Goal: Transaction & Acquisition: Purchase product/service

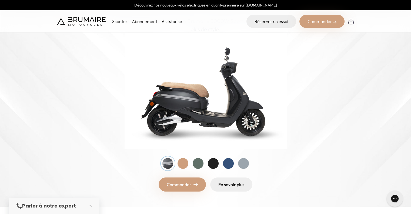
scroll to position [55, 0]
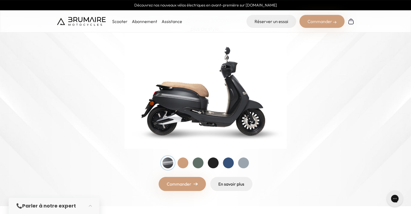
click at [197, 161] on div at bounding box center [198, 162] width 11 height 11
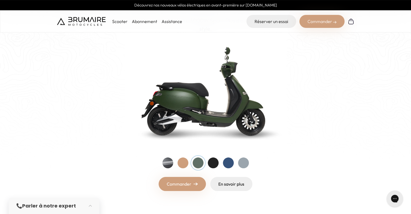
click at [213, 161] on div at bounding box center [213, 162] width 11 height 11
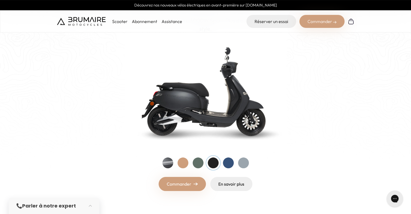
click at [244, 161] on div at bounding box center [243, 162] width 11 height 11
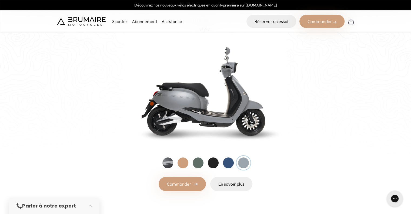
click at [229, 162] on div at bounding box center [228, 162] width 11 height 11
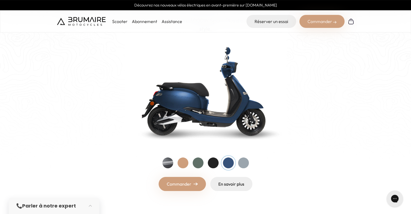
click at [217, 162] on div at bounding box center [213, 162] width 11 height 11
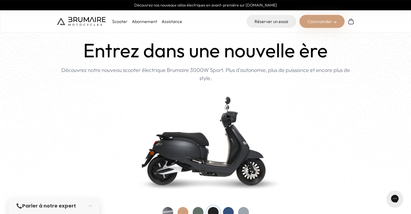
scroll to position [6, 0]
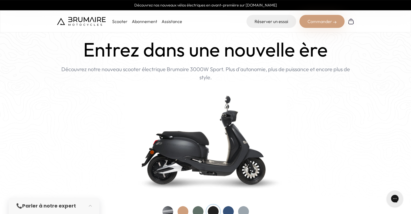
click at [118, 22] on p "Scooter" at bounding box center [119, 21] width 15 height 6
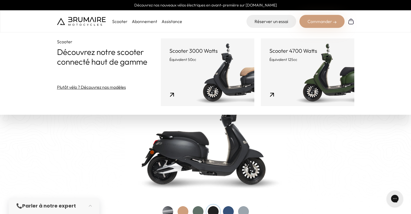
click at [214, 67] on link "Scooter 3000 Watts Équivalent 50cc" at bounding box center [207, 72] width 93 height 68
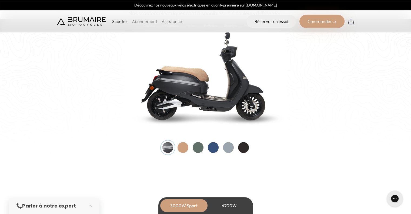
scroll to position [566, 0]
click at [240, 148] on div at bounding box center [243, 147] width 11 height 11
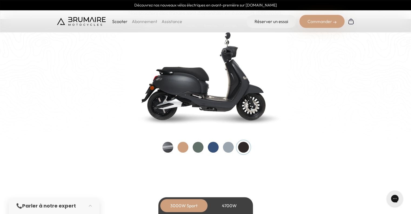
click at [180, 148] on div at bounding box center [182, 147] width 11 height 11
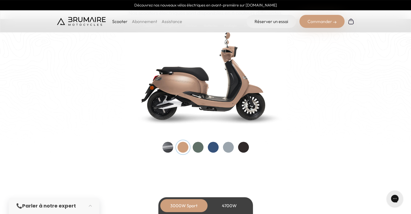
click at [171, 148] on div at bounding box center [167, 147] width 11 height 11
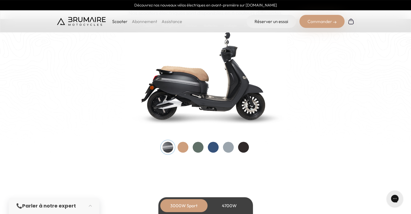
click at [238, 146] on div at bounding box center [243, 147] width 11 height 11
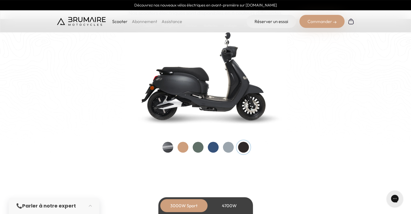
click at [170, 146] on div at bounding box center [167, 147] width 11 height 11
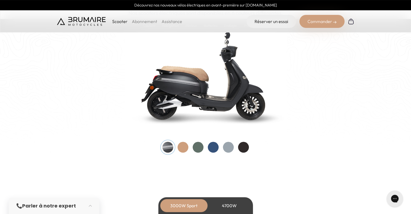
click at [246, 147] on div at bounding box center [243, 147] width 11 height 11
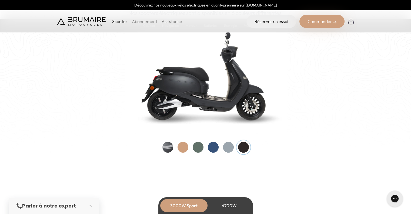
click at [227, 147] on div at bounding box center [228, 147] width 11 height 11
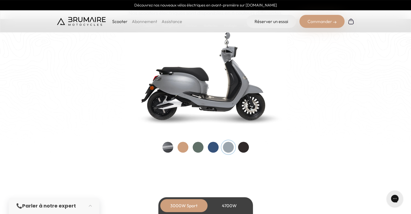
click at [217, 147] on div at bounding box center [213, 147] width 11 height 11
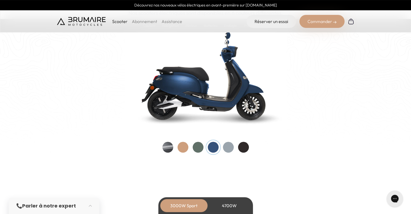
click at [252, 146] on div "Couleurs De toutes les couleurs Nouveau ! Nos scooters électriques sont disponi…" at bounding box center [205, 63] width 297 height 177
click at [247, 147] on div at bounding box center [243, 147] width 11 height 11
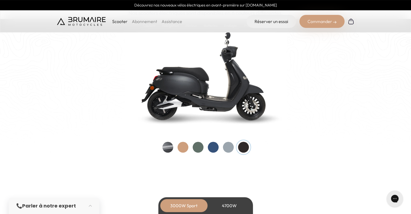
click at [207, 91] on img at bounding box center [206, 75] width 162 height 116
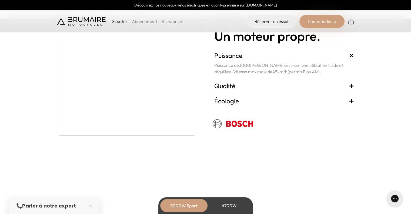
scroll to position [974, 0]
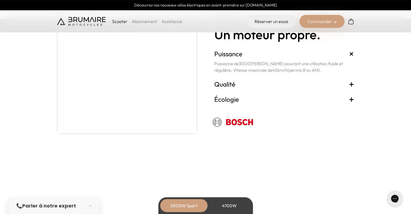
click at [351, 84] on span "+" at bounding box center [351, 83] width 5 height 9
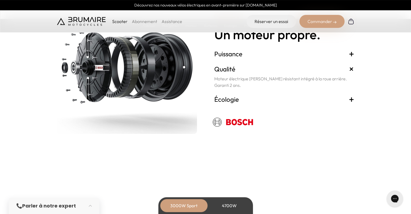
click at [353, 95] on span "+" at bounding box center [351, 99] width 5 height 9
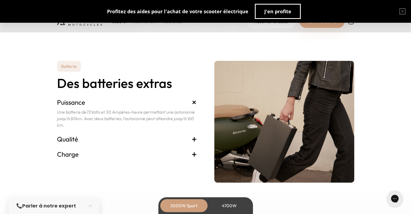
scroll to position [1101, 0]
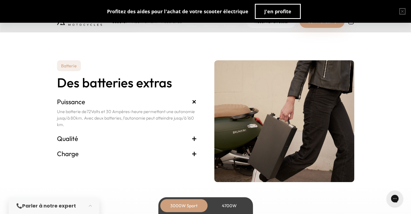
click at [193, 140] on span "+" at bounding box center [194, 138] width 5 height 9
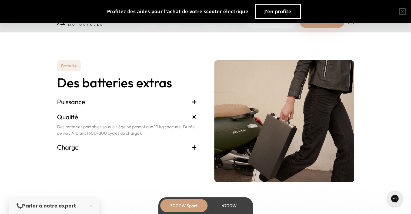
click at [191, 142] on div "Charge + Le chargeur peut être branché sur n'importe quelle prise électrique or…" at bounding box center [127, 146] width 140 height 15
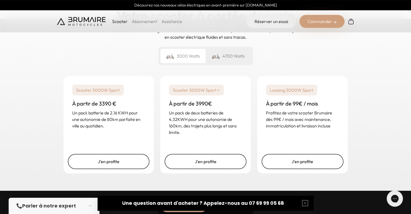
scroll to position [1304, 0]
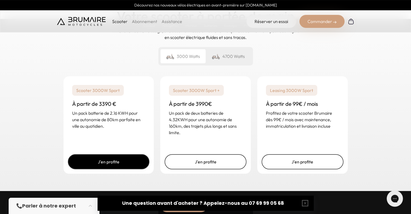
click at [102, 168] on link "J'en profite" at bounding box center [109, 161] width 82 height 15
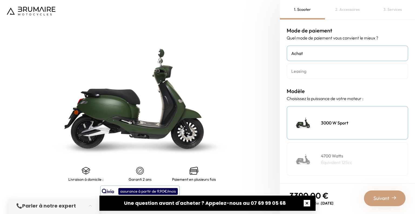
click at [308, 204] on button "button" at bounding box center [306, 202] width 17 height 17
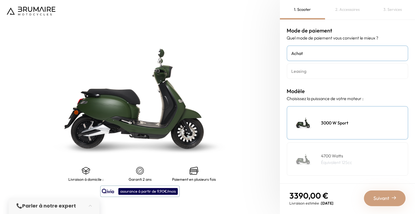
click at [314, 74] on link "Leasing" at bounding box center [348, 71] width 122 height 16
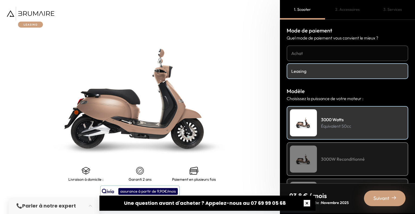
click at [309, 203] on button "button" at bounding box center [306, 202] width 17 height 17
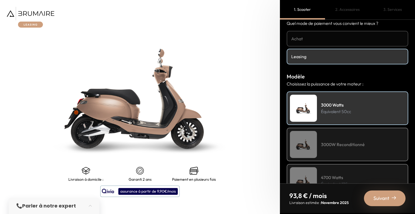
scroll to position [51, 0]
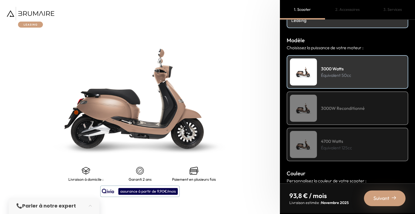
click at [343, 100] on div "3000W Reconditionné" at bounding box center [348, 108] width 122 height 34
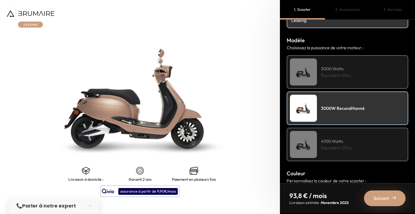
click at [324, 138] on h4 "4700 Watts" at bounding box center [336, 141] width 31 height 6
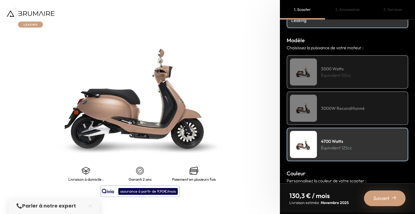
click at [311, 107] on img at bounding box center [303, 108] width 27 height 27
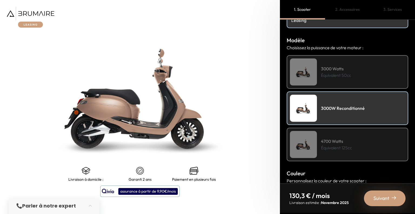
click at [310, 109] on img at bounding box center [303, 108] width 27 height 27
click at [307, 71] on img at bounding box center [303, 71] width 27 height 27
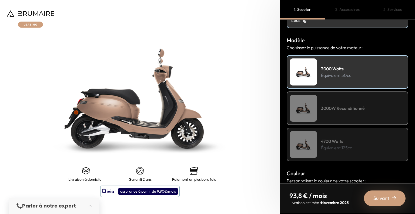
click at [307, 71] on img at bounding box center [303, 71] width 27 height 27
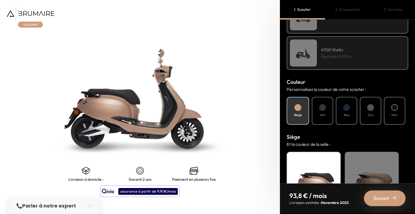
scroll to position [143, 0]
click at [391, 107] on div at bounding box center [394, 106] width 7 height 7
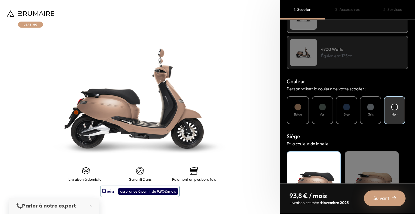
click at [391, 107] on div at bounding box center [394, 106] width 7 height 7
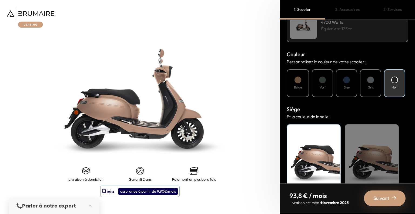
scroll to position [170, 0]
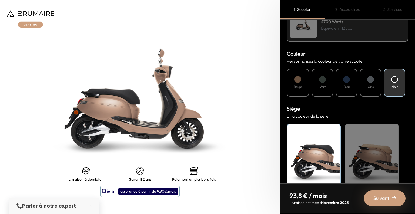
click at [318, 140] on div "Noir" at bounding box center [314, 157] width 54 height 68
click at [389, 81] on div "Noir" at bounding box center [394, 83] width 21 height 28
click at [299, 148] on div "Noir" at bounding box center [314, 157] width 54 height 68
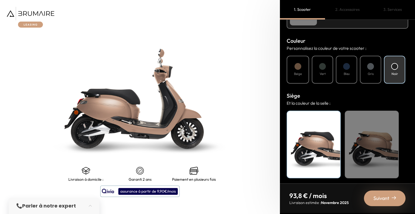
click at [201, 159] on img at bounding box center [140, 98] width 350 height 267
click at [383, 196] on span "Suivant" at bounding box center [381, 198] width 16 height 8
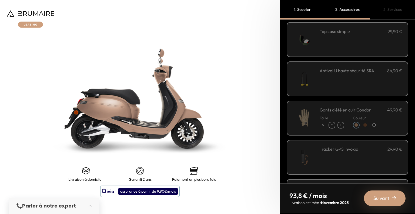
scroll to position [0, 0]
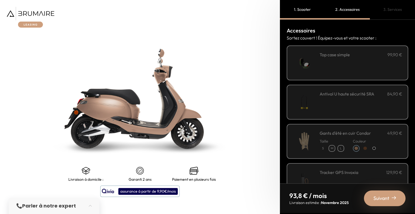
click at [333, 68] on div "**********" at bounding box center [361, 62] width 83 height 23
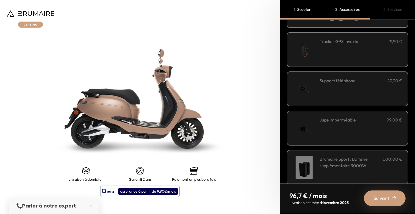
scroll to position [131, 0]
click at [320, 87] on div "Support téléphone 49,90 €" at bounding box center [361, 88] width 83 height 23
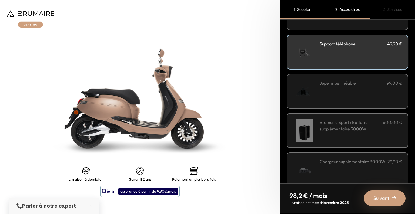
scroll to position [176, 0]
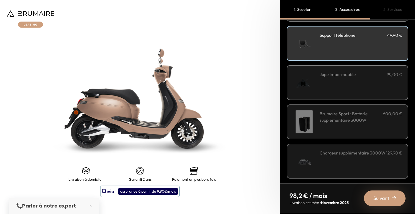
click at [385, 197] on span "Suivant" at bounding box center [381, 198] width 16 height 8
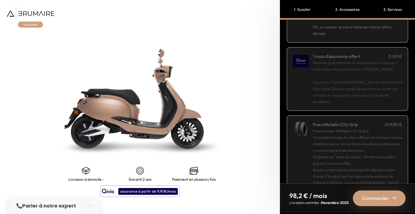
scroll to position [88, 0]
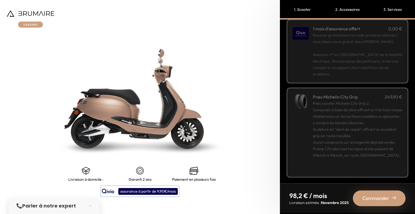
click at [380, 134] on div "Pneu scooter Michelin City Grip 2. Composés à base de silice offrant un très ha…" at bounding box center [357, 135] width 89 height 71
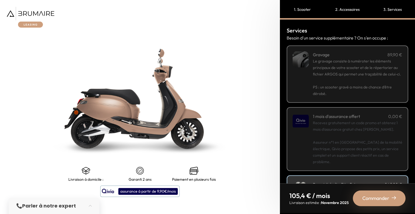
scroll to position [0, 0]
click at [345, 61] on span "Le gravage consiste à numéroter les éléments principaux de votre scooter et de …" at bounding box center [357, 68] width 88 height 18
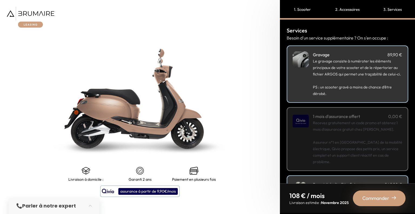
scroll to position [88, 0]
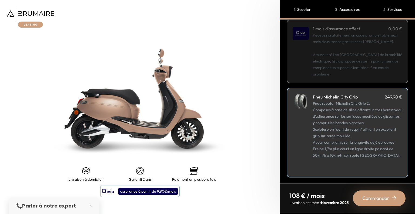
click at [372, 197] on span "Commander" at bounding box center [375, 198] width 27 height 8
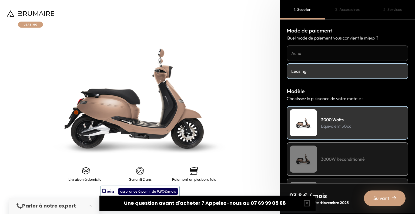
click at [308, 51] on h4 "Achat" at bounding box center [347, 53] width 112 height 6
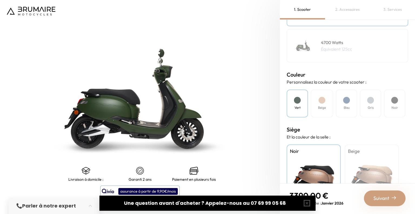
scroll to position [115, 0]
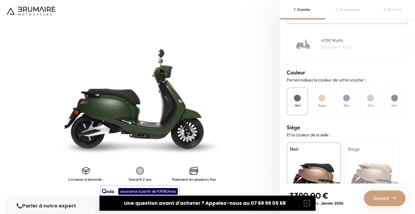
click at [390, 107] on div "Noir" at bounding box center [394, 101] width 21 height 28
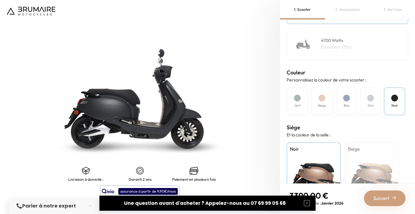
scroll to position [147, 0]
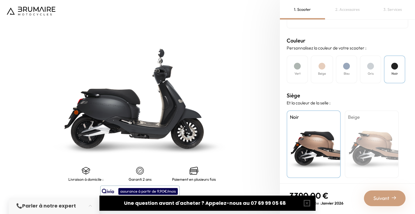
click at [387, 200] on span "Suivant" at bounding box center [381, 198] width 16 height 8
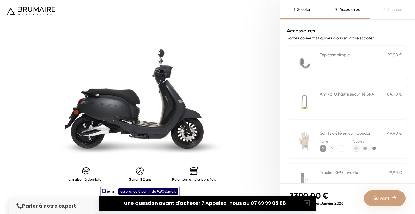
click at [347, 64] on div "**********" at bounding box center [361, 62] width 83 height 23
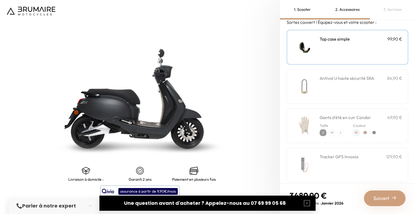
scroll to position [16, 0]
click at [331, 83] on div "Antivol U haute sécurité SRA 84,90 €" at bounding box center [361, 85] width 83 height 23
click at [308, 206] on button "button" at bounding box center [306, 202] width 17 height 17
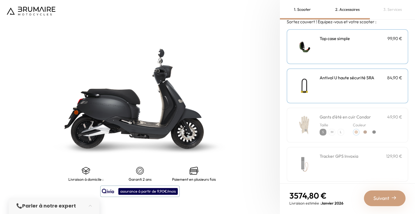
click at [151, 110] on img at bounding box center [140, 98] width 350 height 267
click at [373, 198] on div "Suivant" at bounding box center [385, 198] width 42 height 16
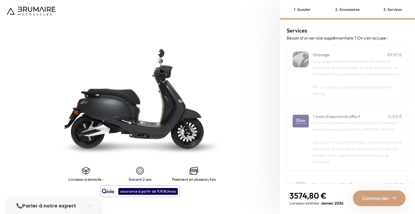
scroll to position [0, 0]
click at [332, 75] on span "Le gravage consiste à numéroter les éléments principaux de votre scooter et de …" at bounding box center [357, 68] width 88 height 18
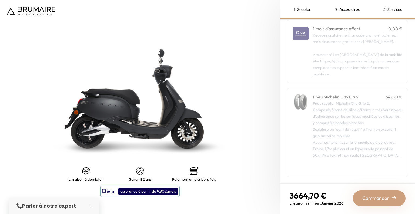
click at [318, 122] on div "Pneu scooter Michelin City Grip 2. Composés à base de silice offrant un très ha…" at bounding box center [357, 135] width 89 height 71
click at [372, 199] on span "Commander" at bounding box center [375, 198] width 27 height 8
